Goal: Ask a question: Seek information or help from site administrators or community

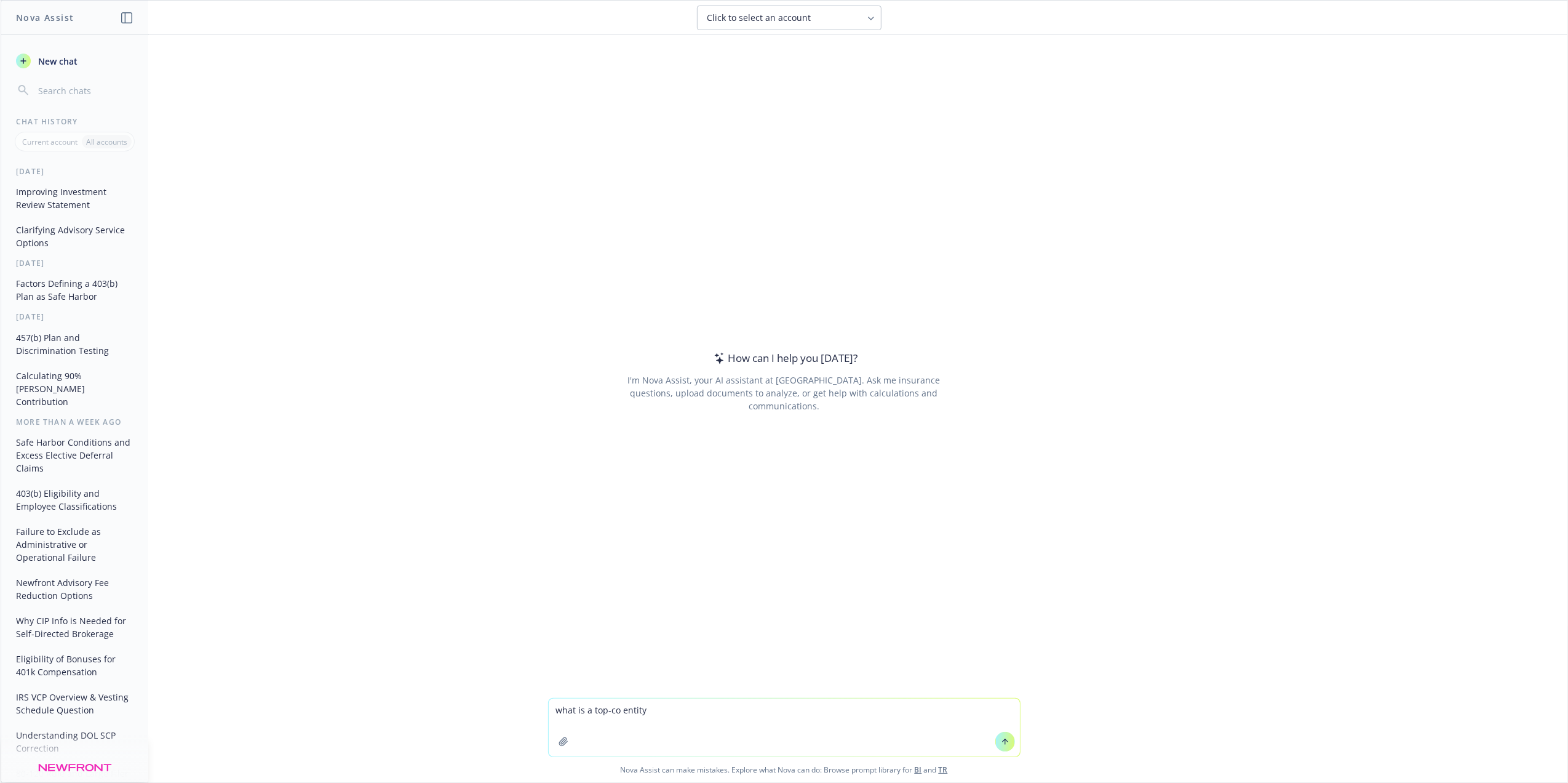
type textarea "what is a top-co entity?"
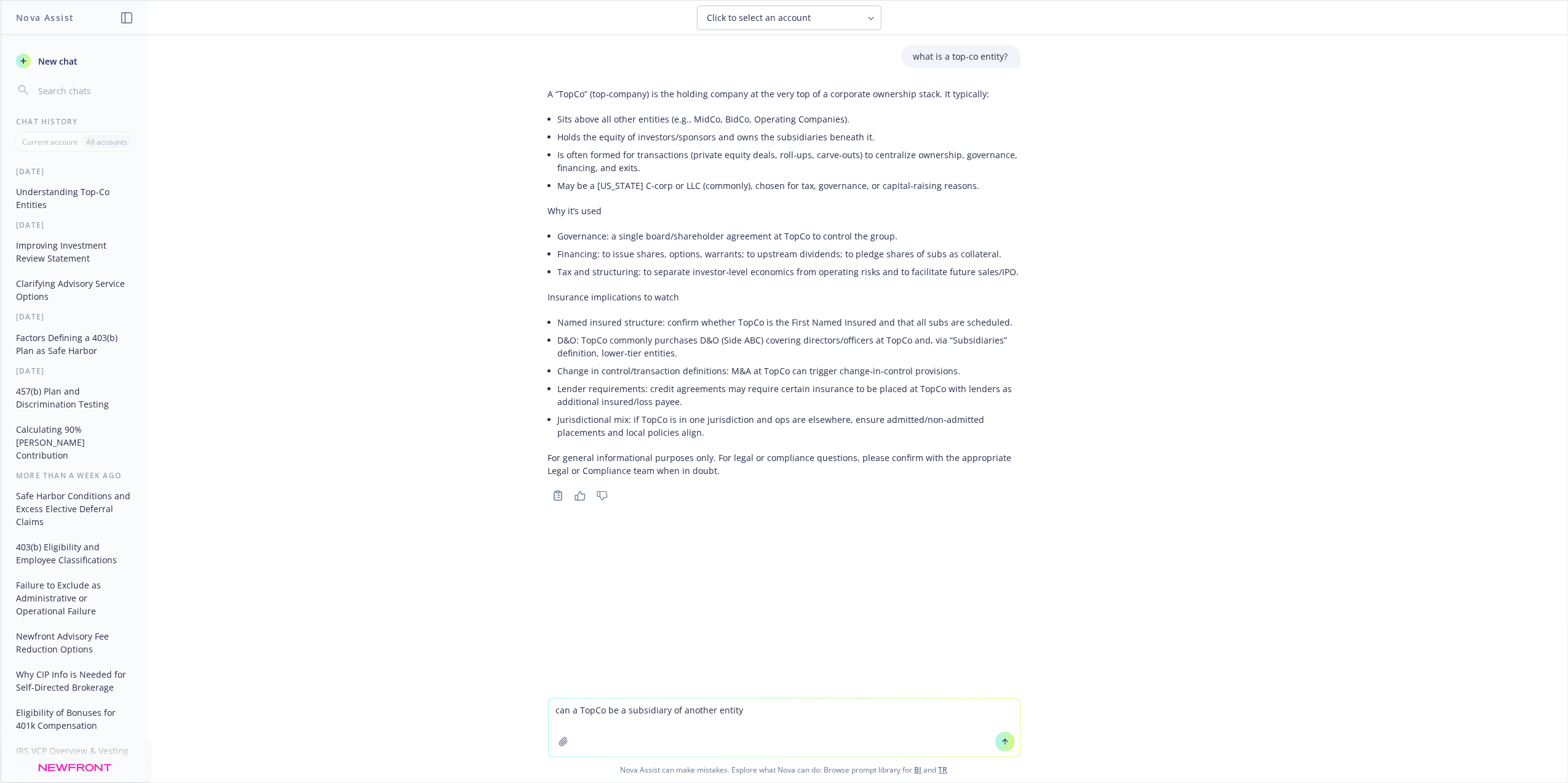
type textarea "can a TopCo be a subsidiary of another entity?"
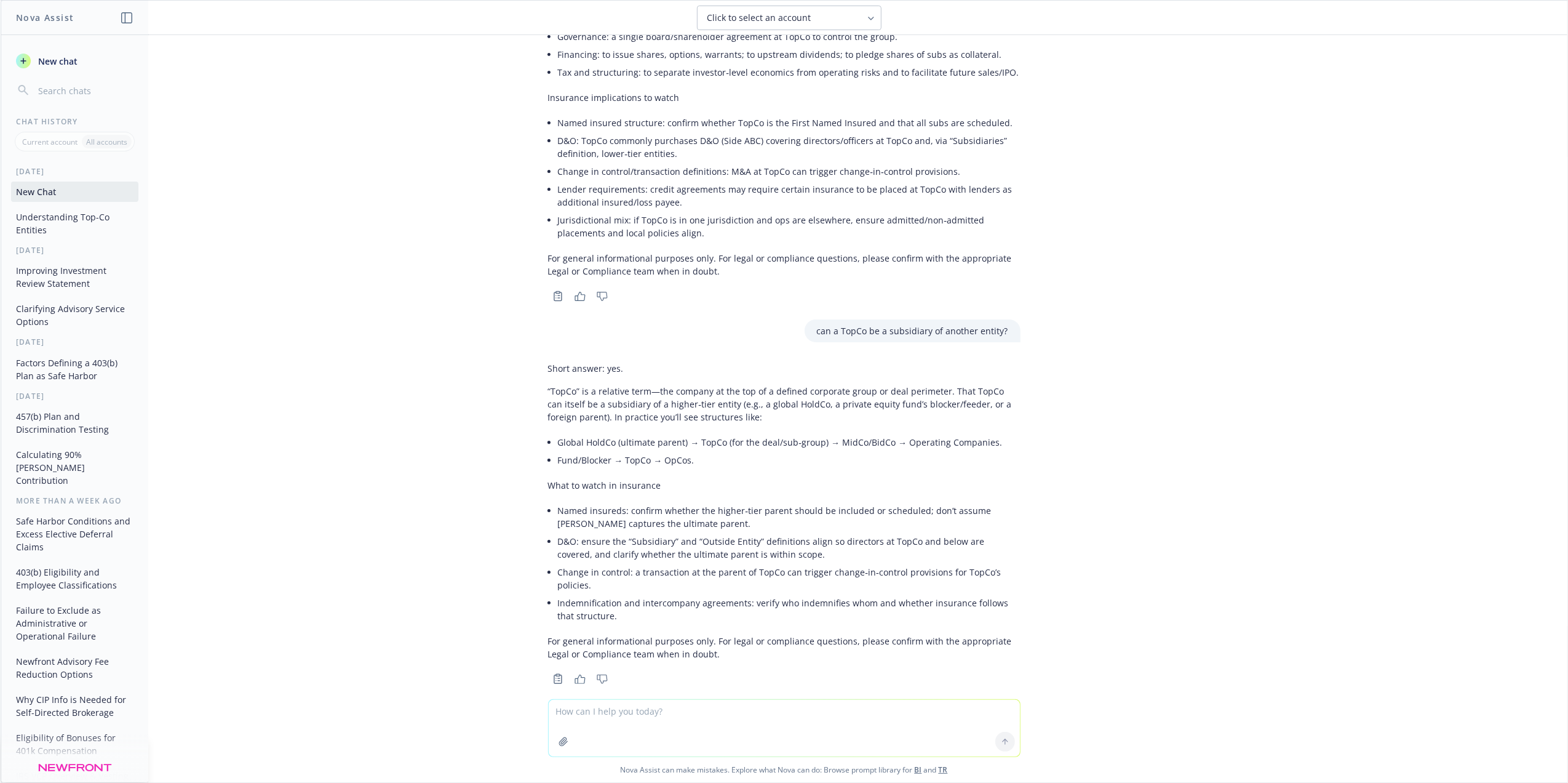
scroll to position [217, 0]
